Goal: Task Accomplishment & Management: Use online tool/utility

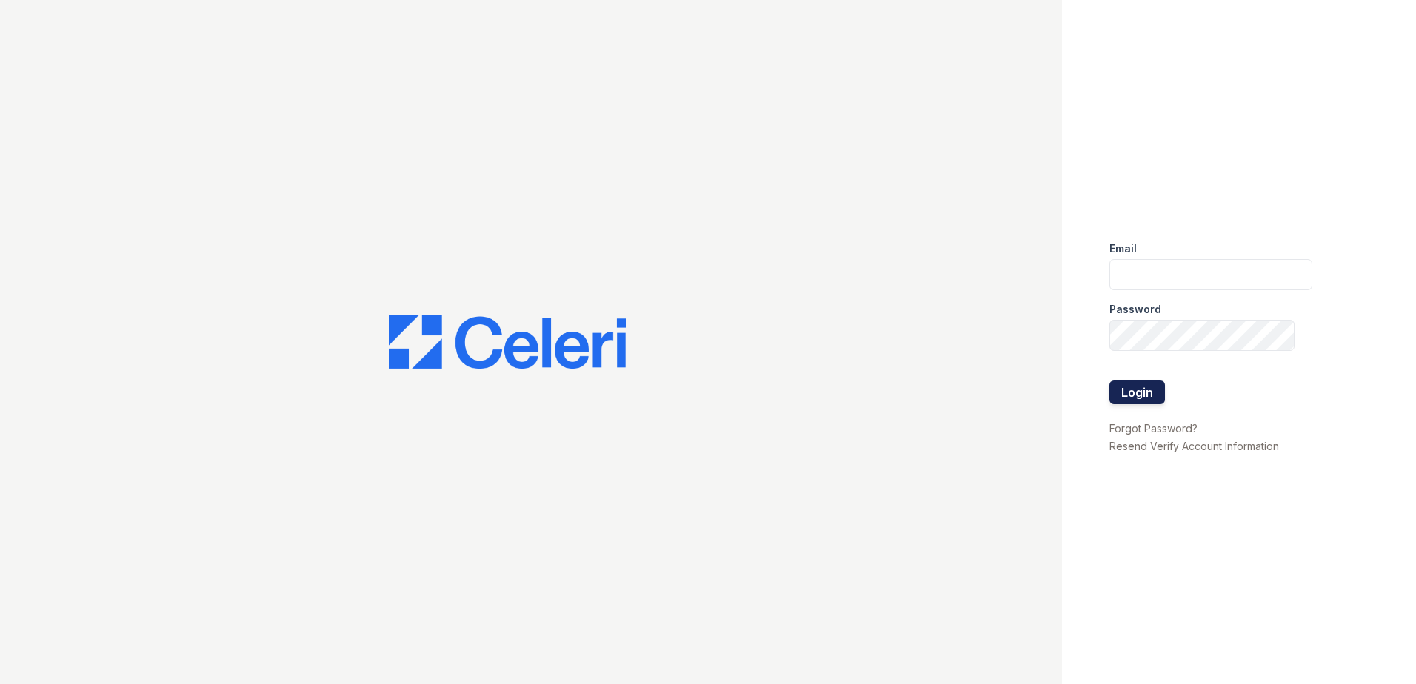
type input "[EMAIL_ADDRESS][DOMAIN_NAME]"
click at [1127, 396] on button "Login" at bounding box center [1138, 393] width 56 height 24
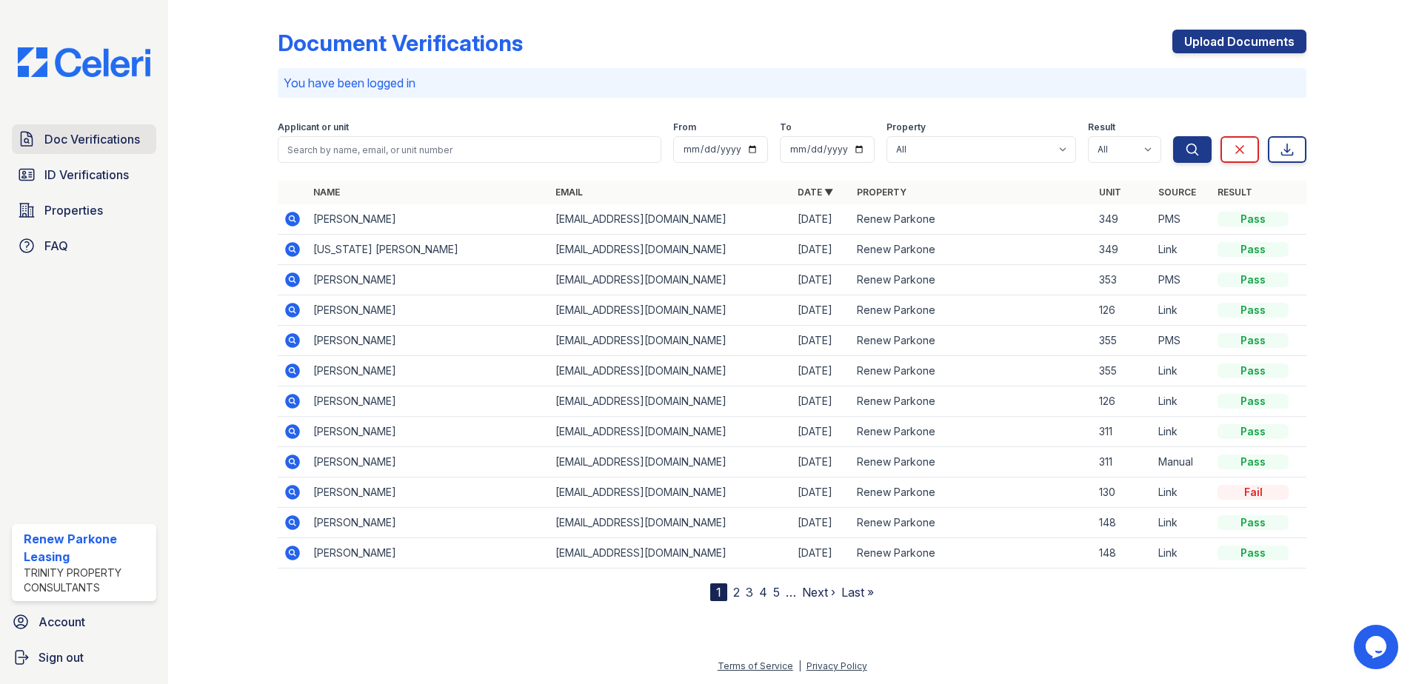
click at [125, 151] on link "Doc Verifications" at bounding box center [84, 139] width 144 height 30
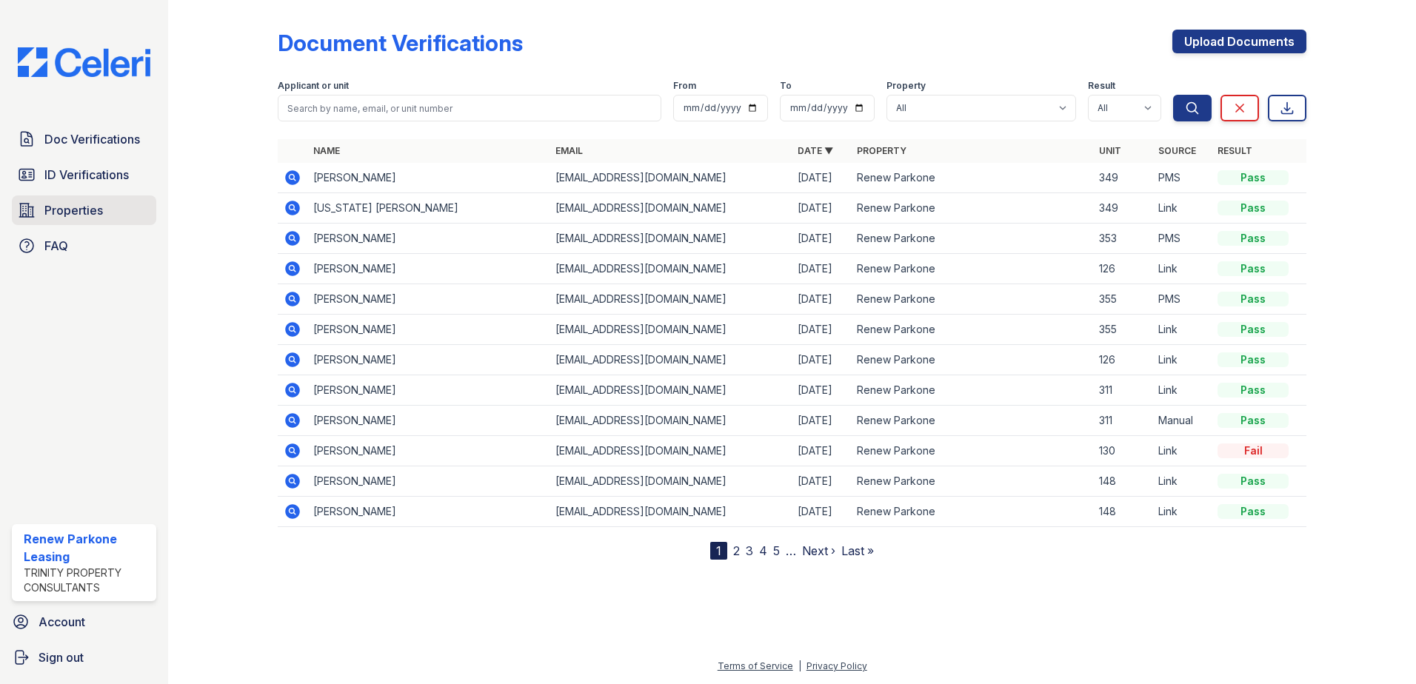
click at [79, 225] on link "Properties" at bounding box center [84, 211] width 144 height 30
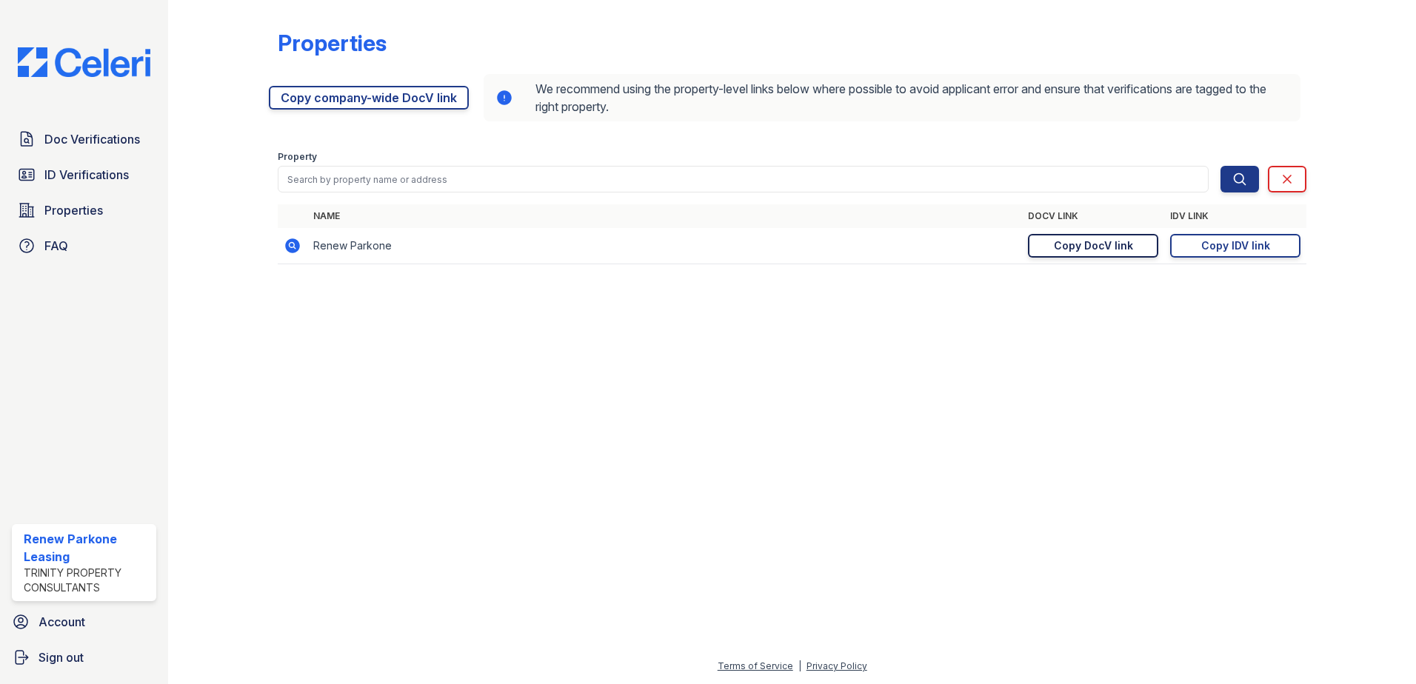
click at [1118, 255] on link "Copy DocV link Copy link" at bounding box center [1093, 246] width 130 height 24
